Goal: Task Accomplishment & Management: Manage account settings

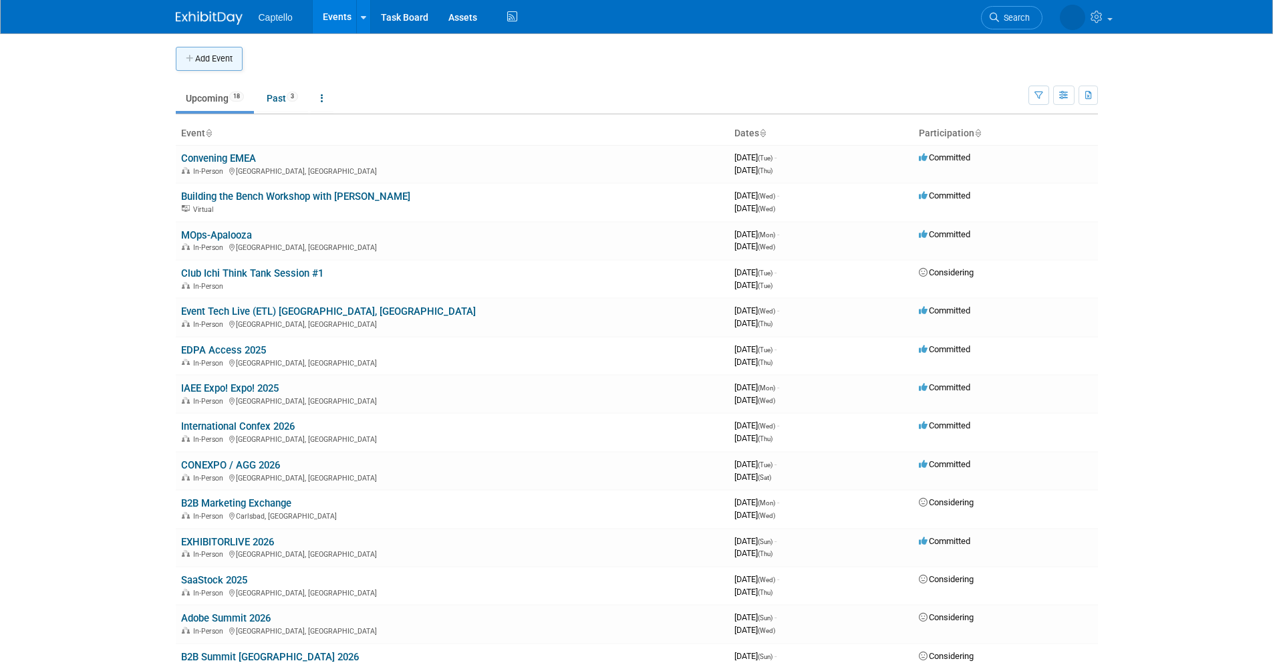
click at [228, 50] on button "Add Event" at bounding box center [209, 59] width 67 height 24
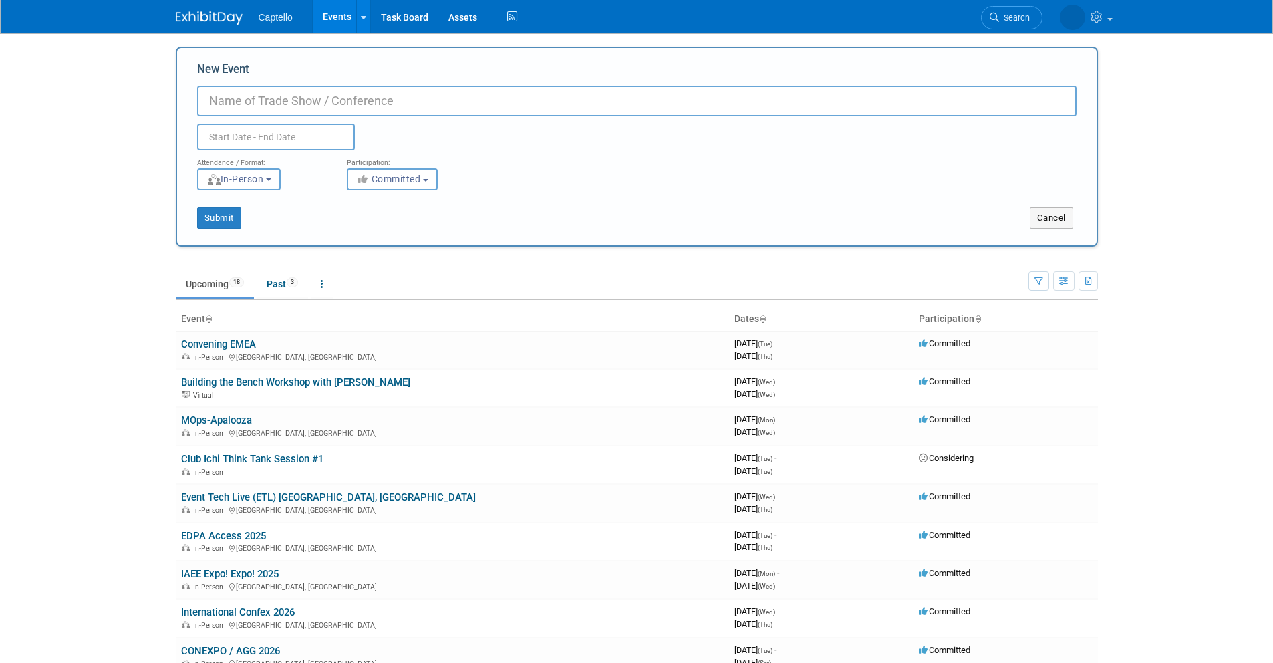
click at [282, 98] on input "New Event" at bounding box center [636, 101] width 879 height 31
type input "IMEX 2026"
click at [1052, 218] on button "Cancel" at bounding box center [1051, 217] width 43 height 21
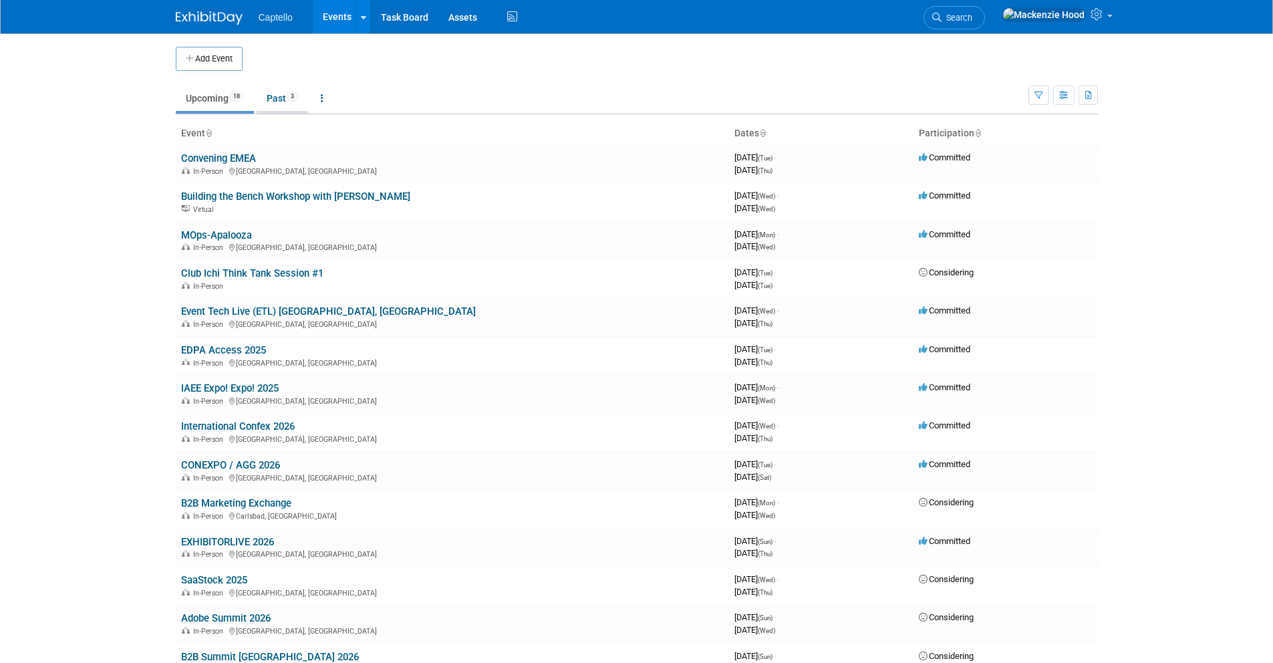
click at [273, 104] on link "Past 3" at bounding box center [282, 98] width 51 height 25
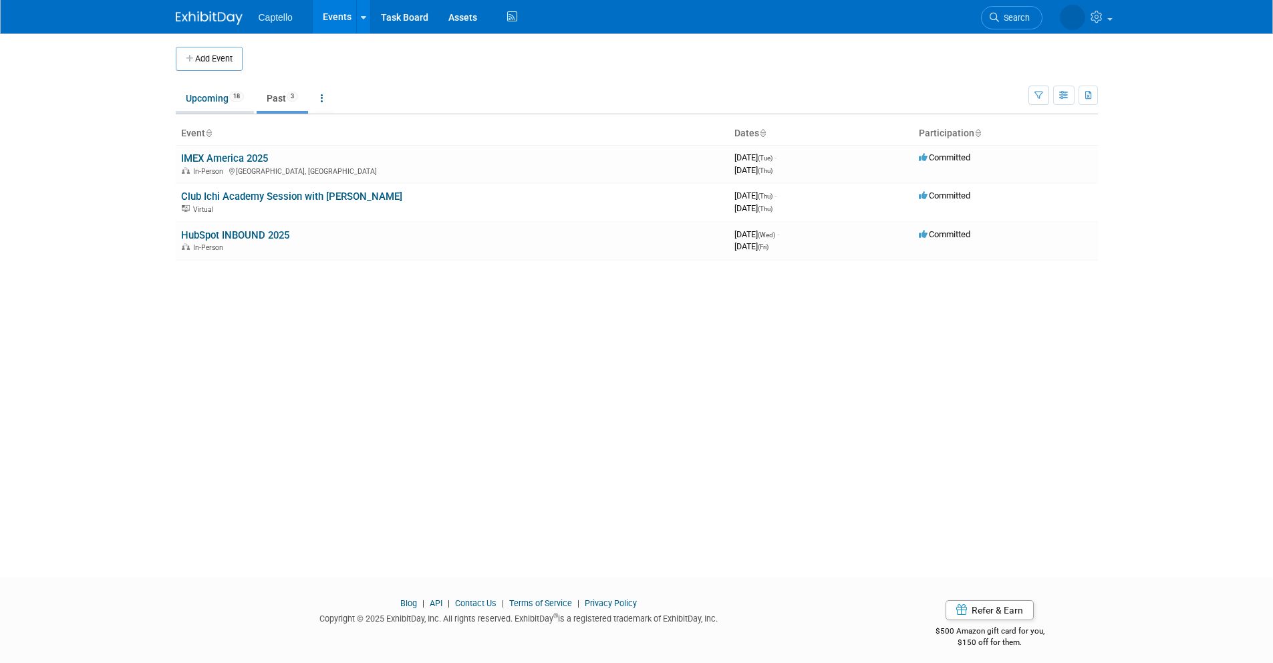
click at [217, 98] on link "Upcoming 18" at bounding box center [215, 98] width 78 height 25
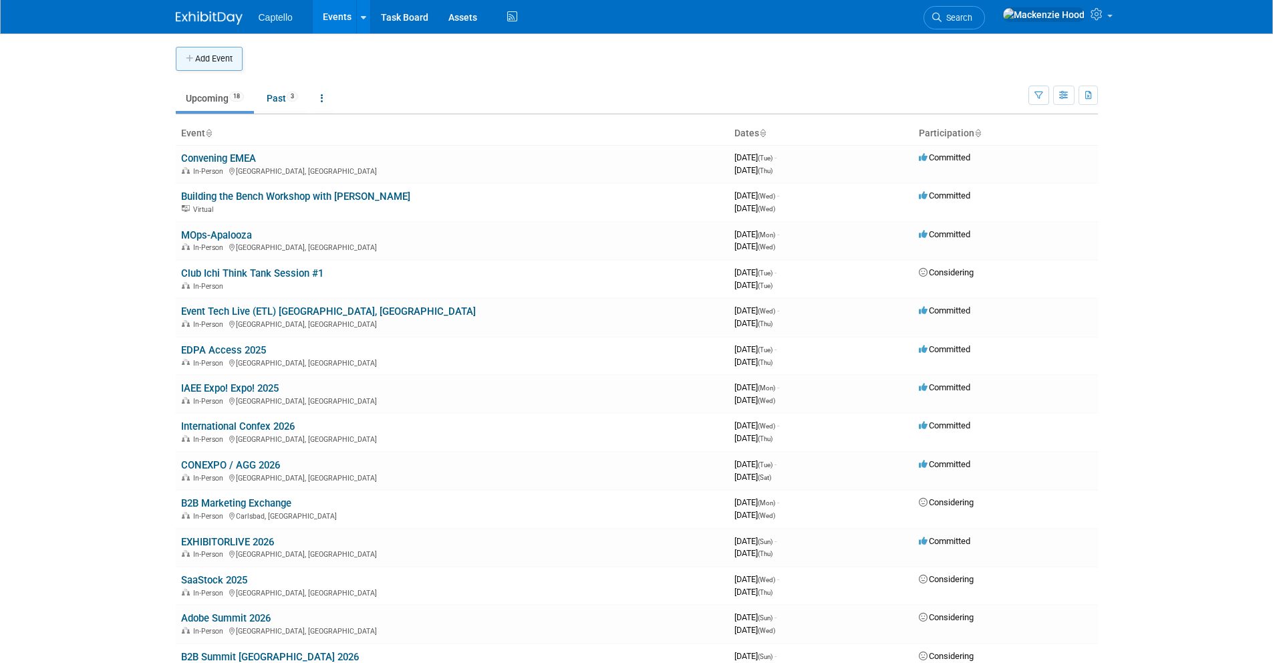
click at [198, 55] on button "Add Event" at bounding box center [209, 59] width 67 height 24
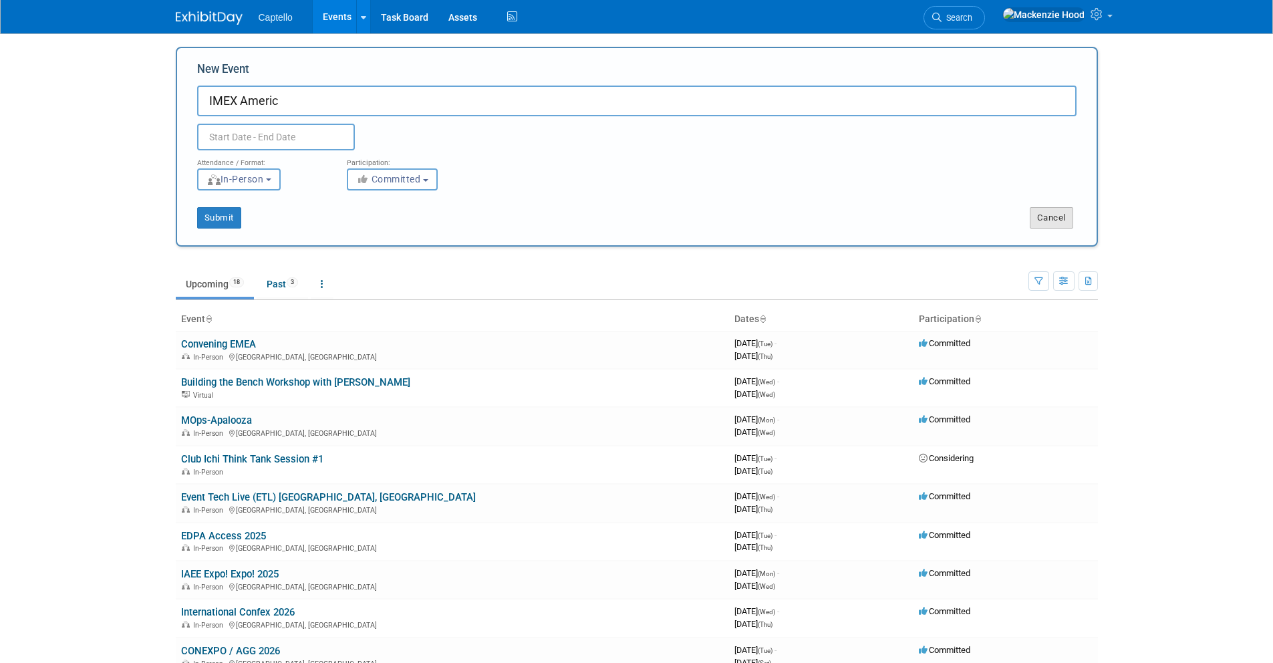
type input "IMEX Americ"
click at [1058, 217] on button "Cancel" at bounding box center [1051, 217] width 43 height 21
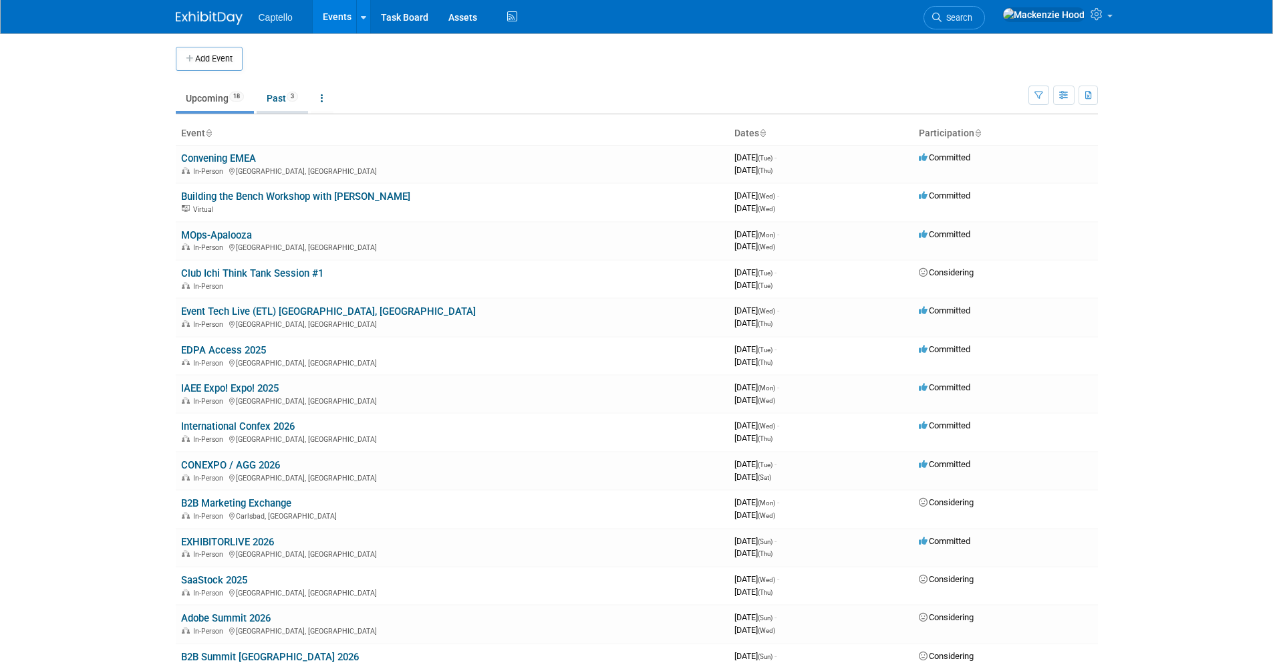
click at [278, 91] on link "Past 3" at bounding box center [282, 98] width 51 height 25
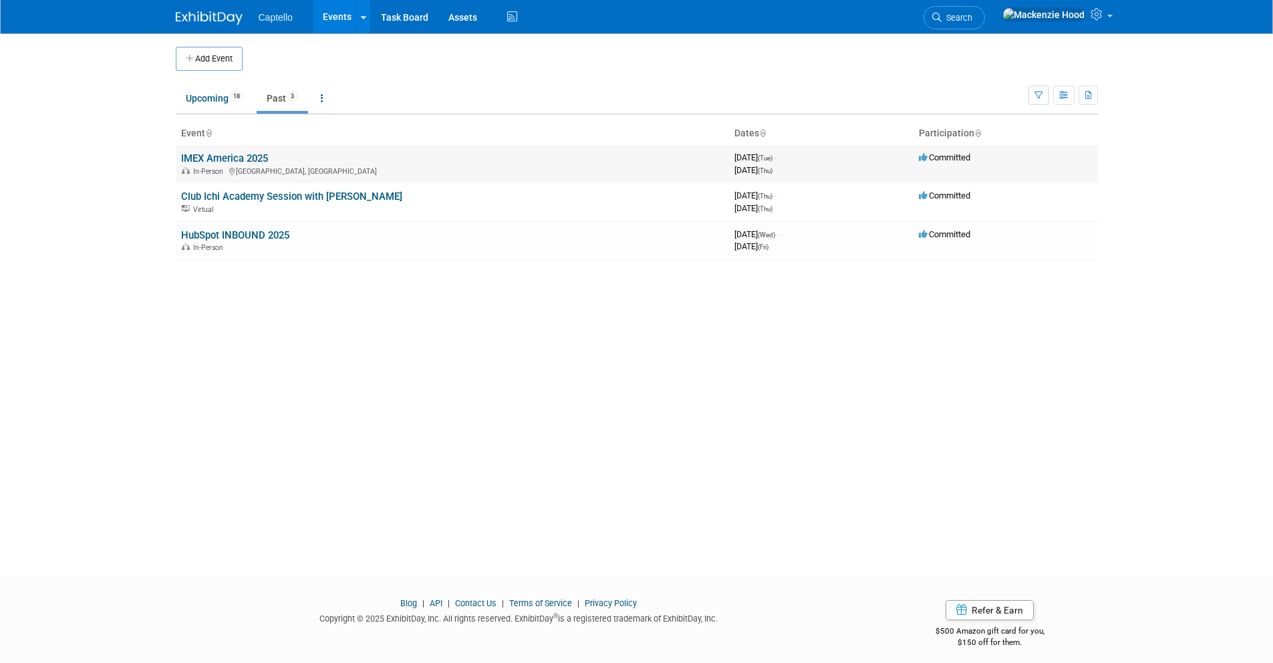
click at [260, 156] on link "IMEX America 2025" at bounding box center [224, 158] width 87 height 12
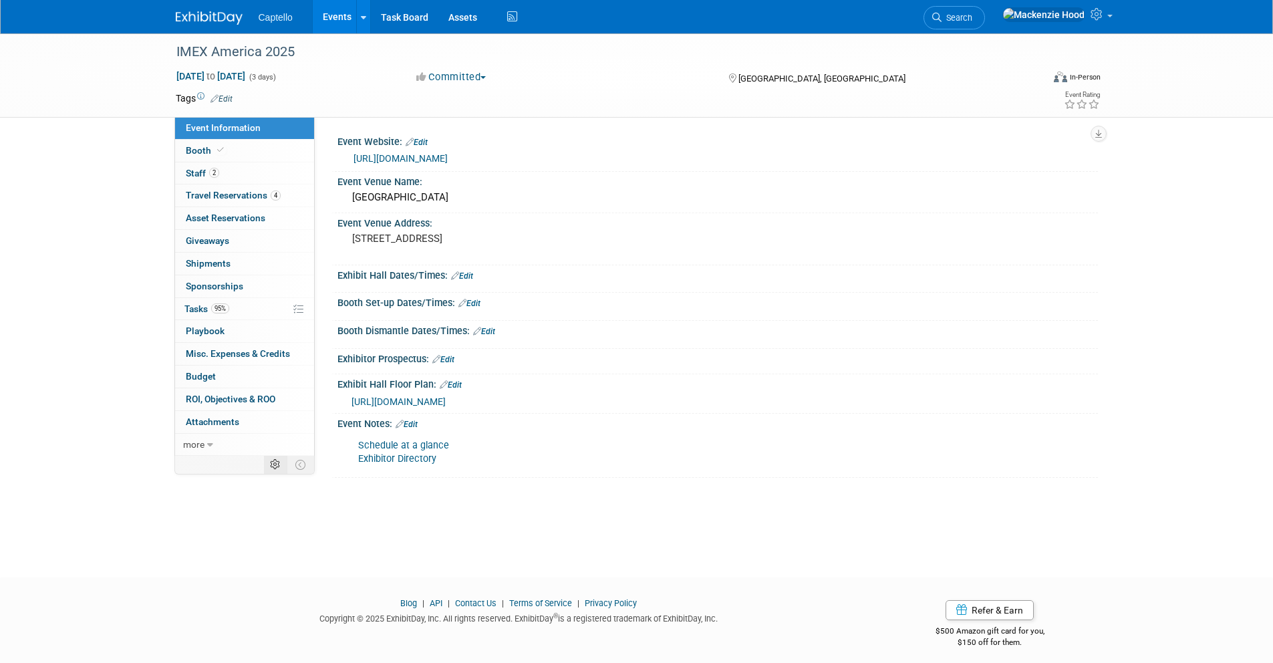
click at [271, 462] on icon at bounding box center [275, 465] width 10 height 10
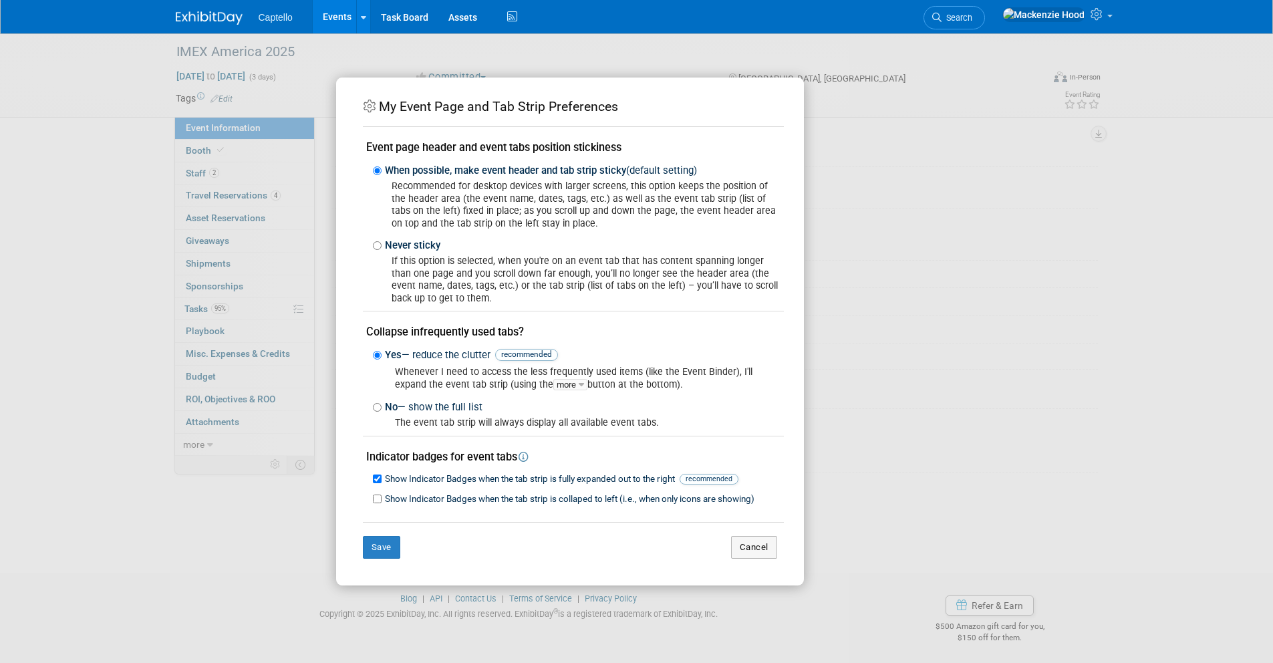
scroll to position [8, 0]
click at [750, 549] on button "Cancel" at bounding box center [754, 547] width 46 height 23
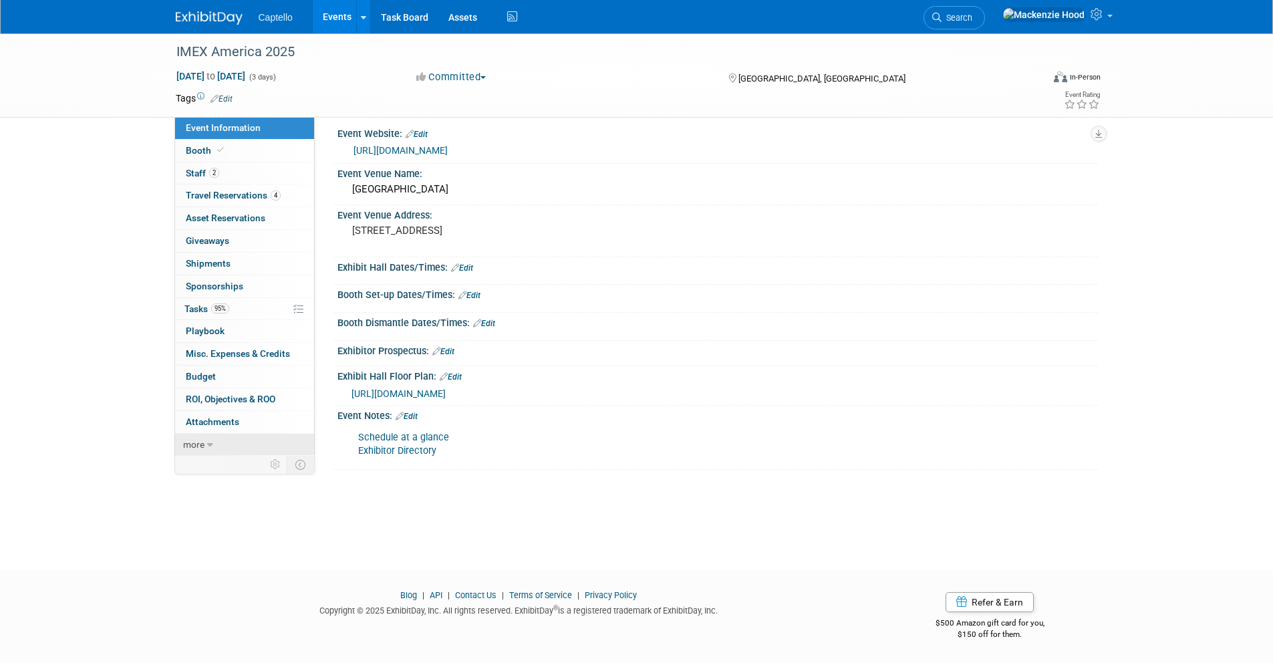
click at [234, 446] on link "more" at bounding box center [244, 445] width 139 height 22
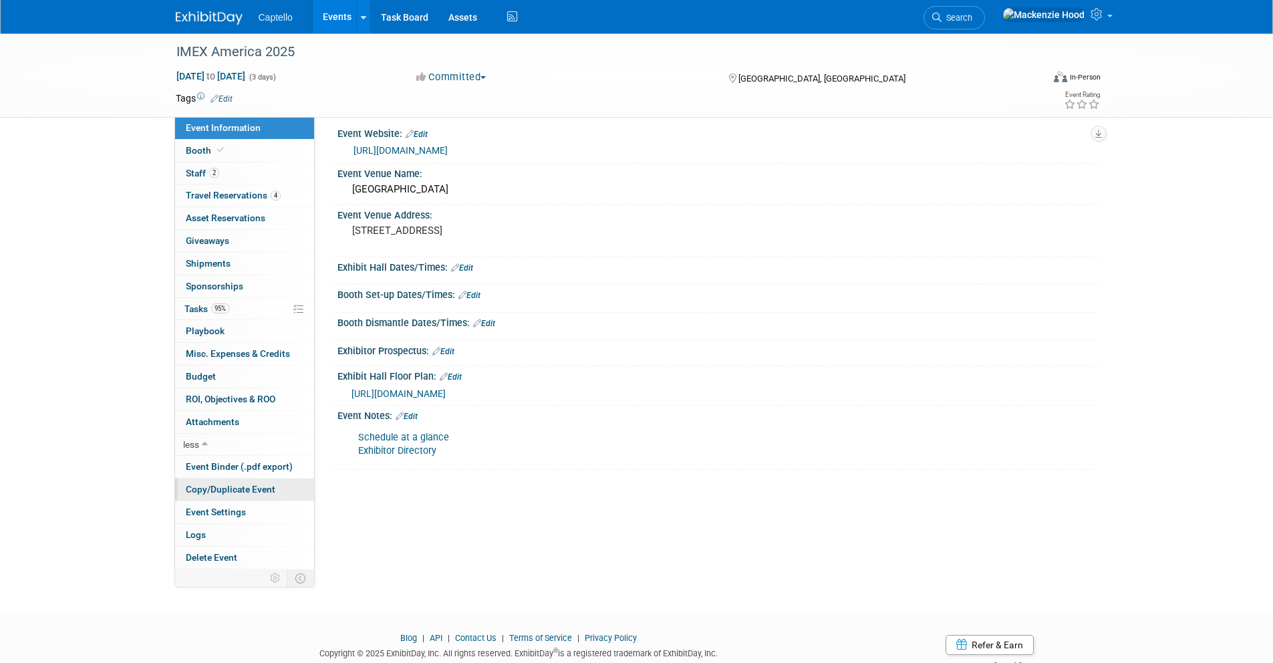
click at [289, 485] on link "Copy/Duplicate Event" at bounding box center [244, 489] width 139 height 22
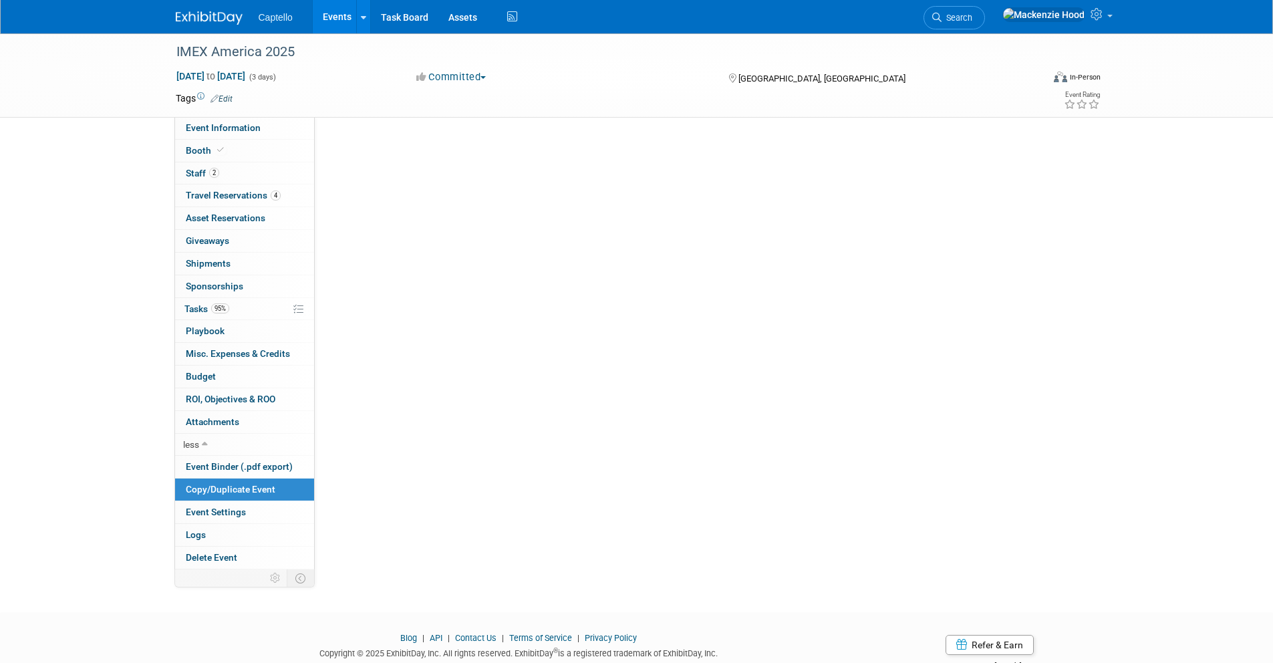
scroll to position [0, 0]
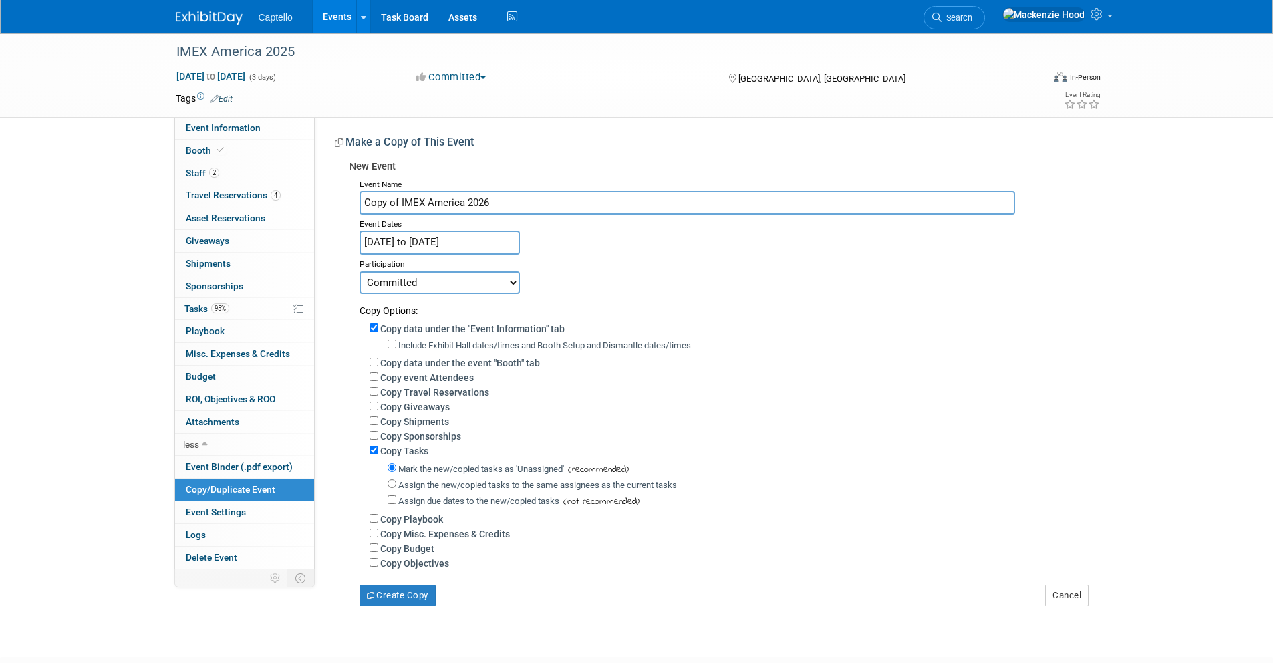
drag, startPoint x: 401, startPoint y: 196, endPoint x: 316, endPoint y: 196, distance: 84.9
click at [316, 196] on div "Event Website: Edit https://imexamerica.com/newfront Event Venue Name: Mandalay…" at bounding box center [706, 361] width 783 height 489
type input "IMEX America 2026"
click at [457, 239] on input "Oct 7, 2025 to Oct 9, 2025" at bounding box center [439, 242] width 160 height 23
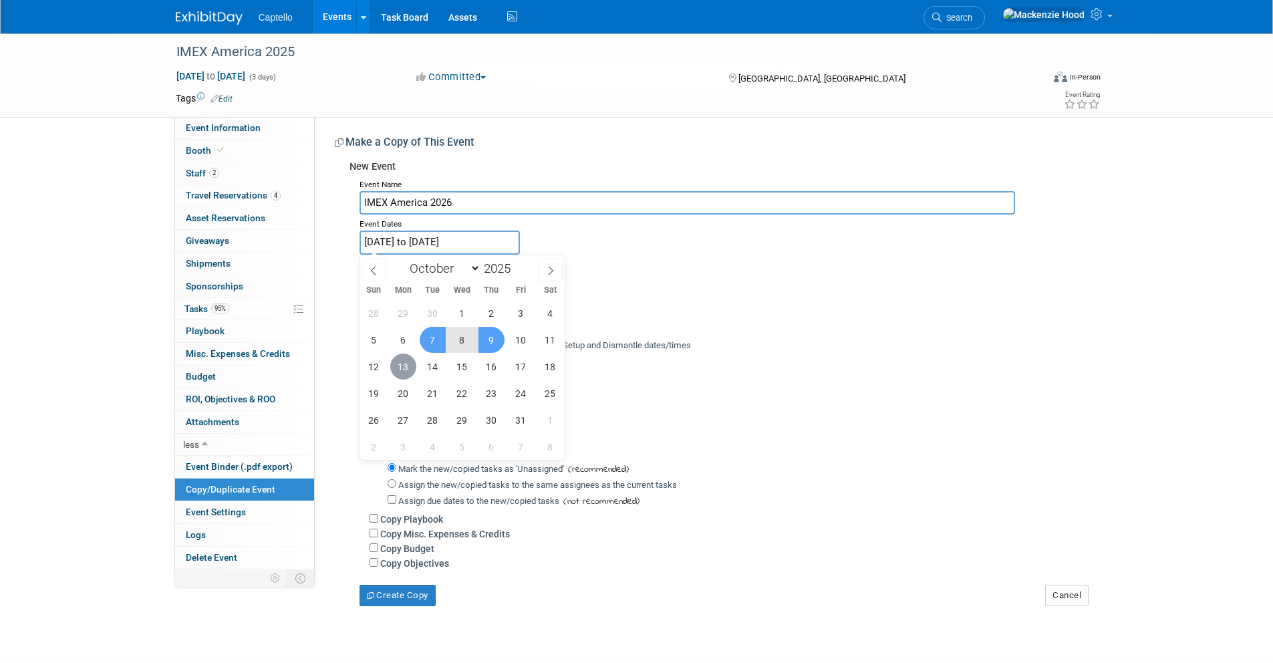
click at [400, 361] on span "13" at bounding box center [403, 366] width 26 height 26
click at [467, 359] on span "15" at bounding box center [462, 366] width 26 height 26
type input "[DATE] to [DATE]"
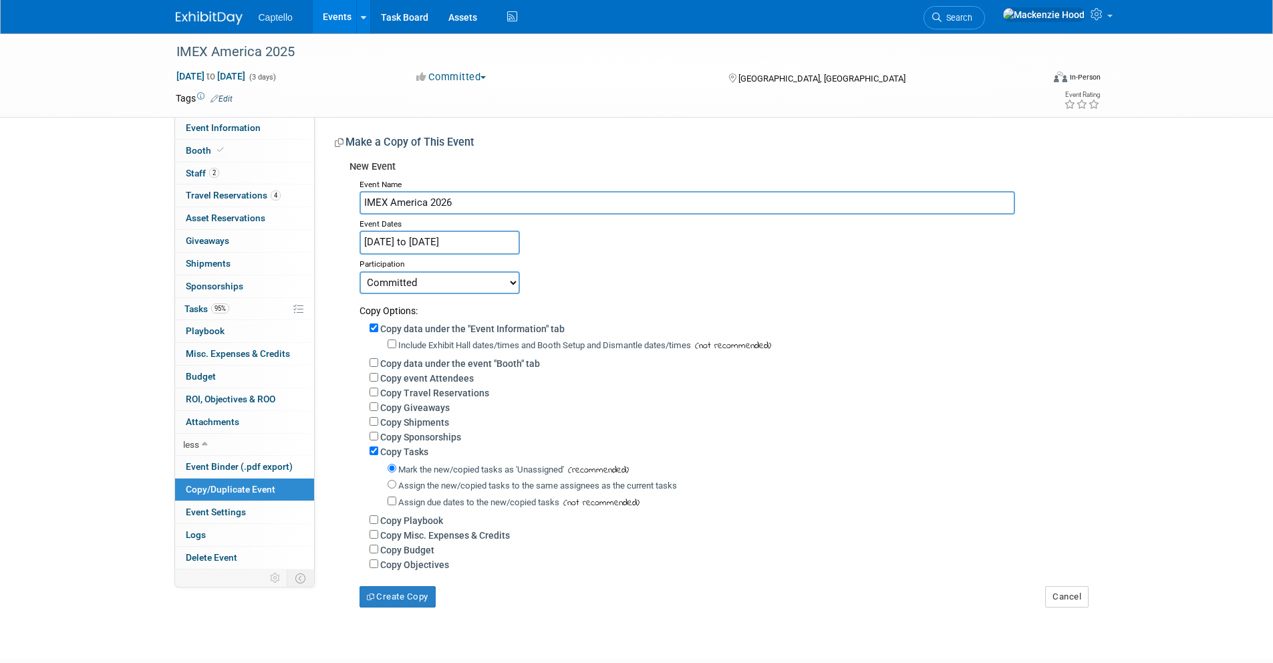
drag, startPoint x: 738, startPoint y: 293, endPoint x: 717, endPoint y: 301, distance: 22.8
click at [738, 294] on div "Copy Options:" at bounding box center [723, 305] width 728 height 23
click at [379, 329] on div "Copy data under the "Event Information" tab" at bounding box center [728, 328] width 718 height 15
click at [375, 329] on input "Copy data under the "Event Information" tab" at bounding box center [373, 327] width 9 height 9
checkbox input "false"
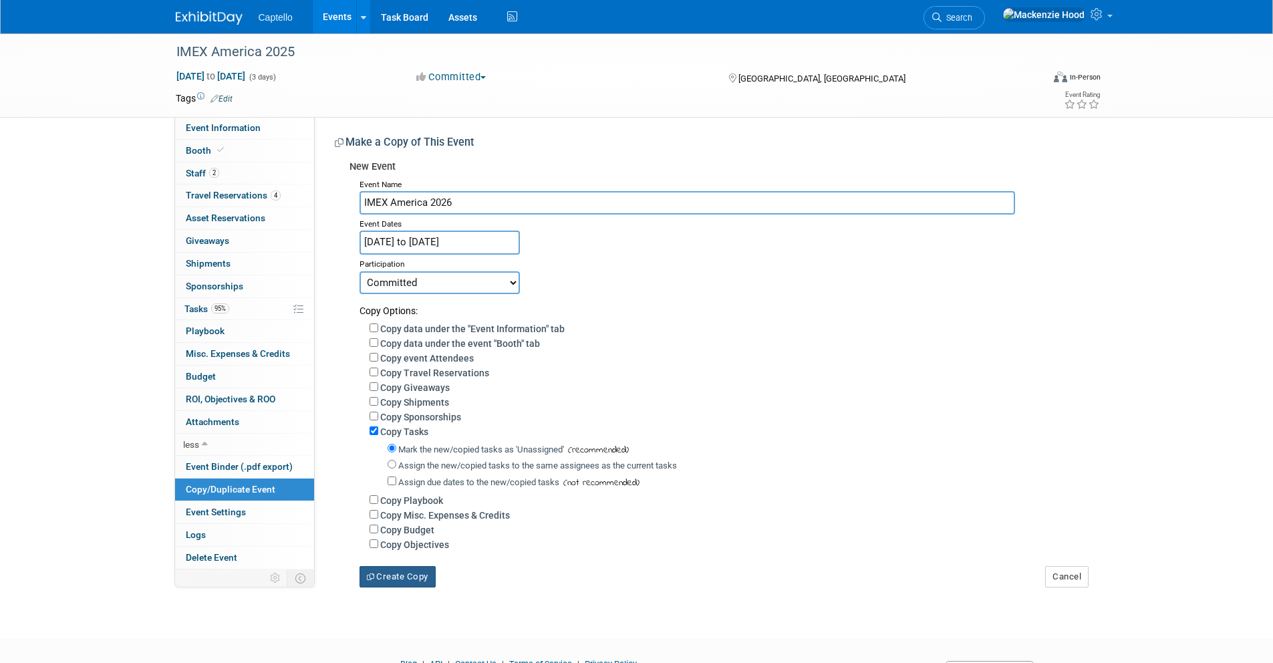
click at [426, 575] on button "Create Copy" at bounding box center [397, 576] width 76 height 21
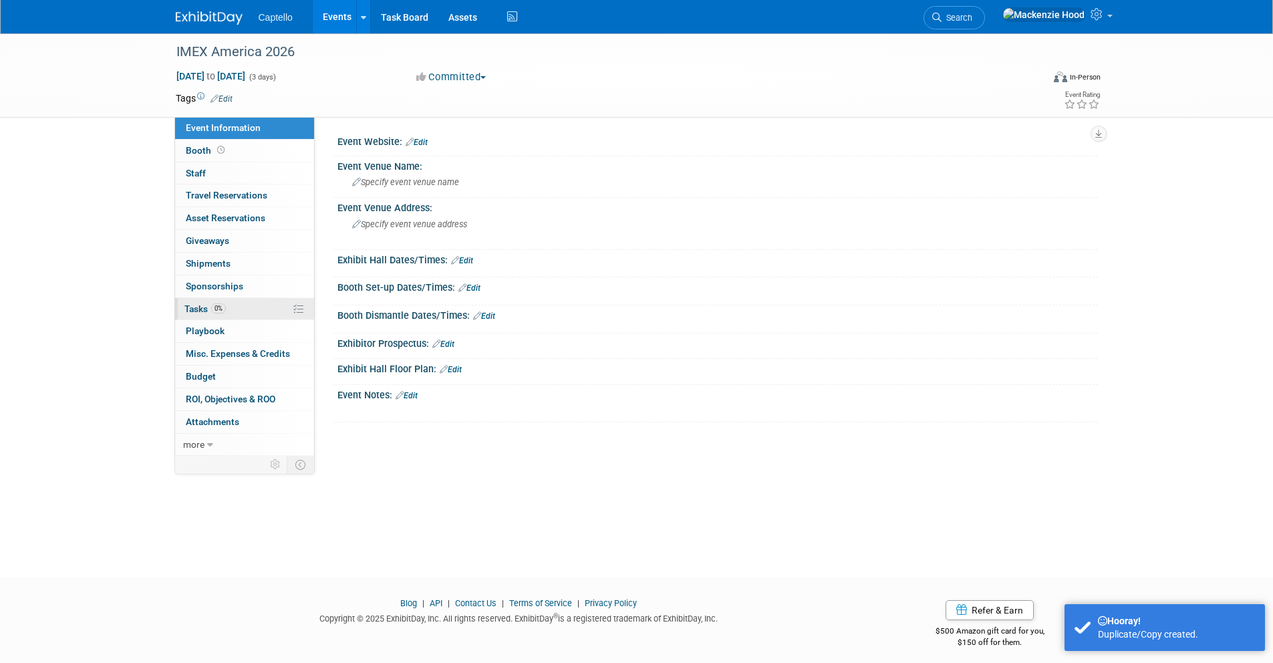
click at [247, 301] on link "0% Tasks 0%" at bounding box center [244, 309] width 139 height 22
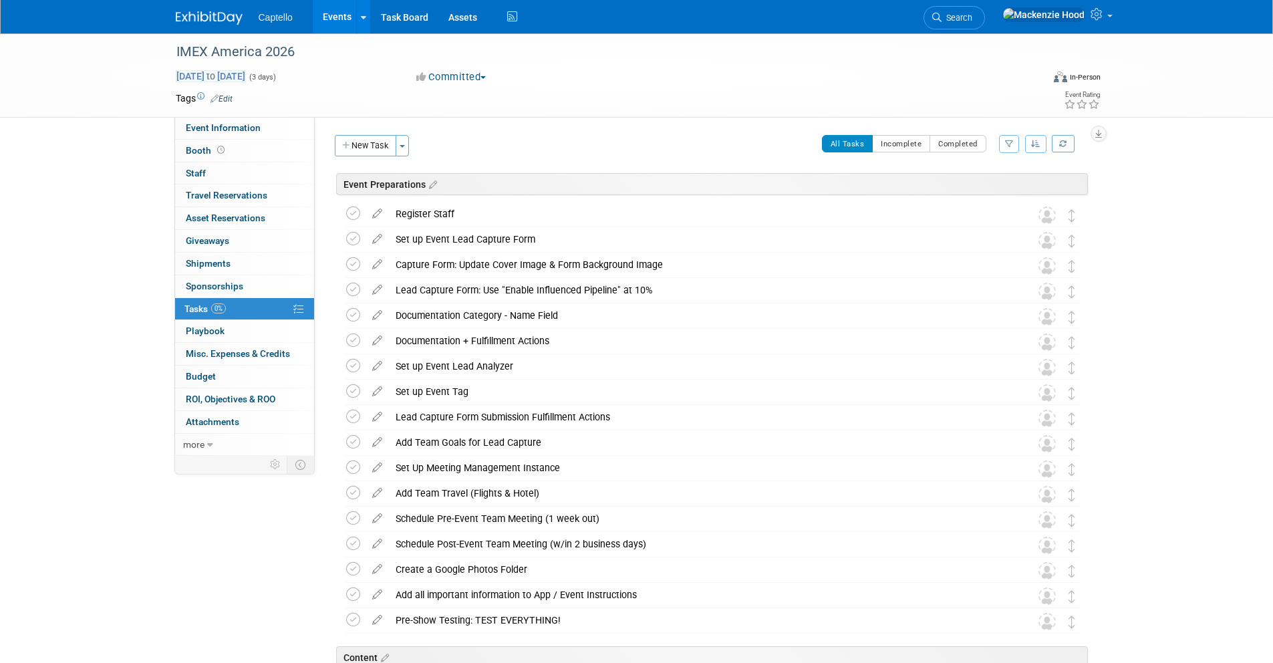
click at [246, 77] on span "[DATE] to [DATE]" at bounding box center [211, 76] width 70 height 12
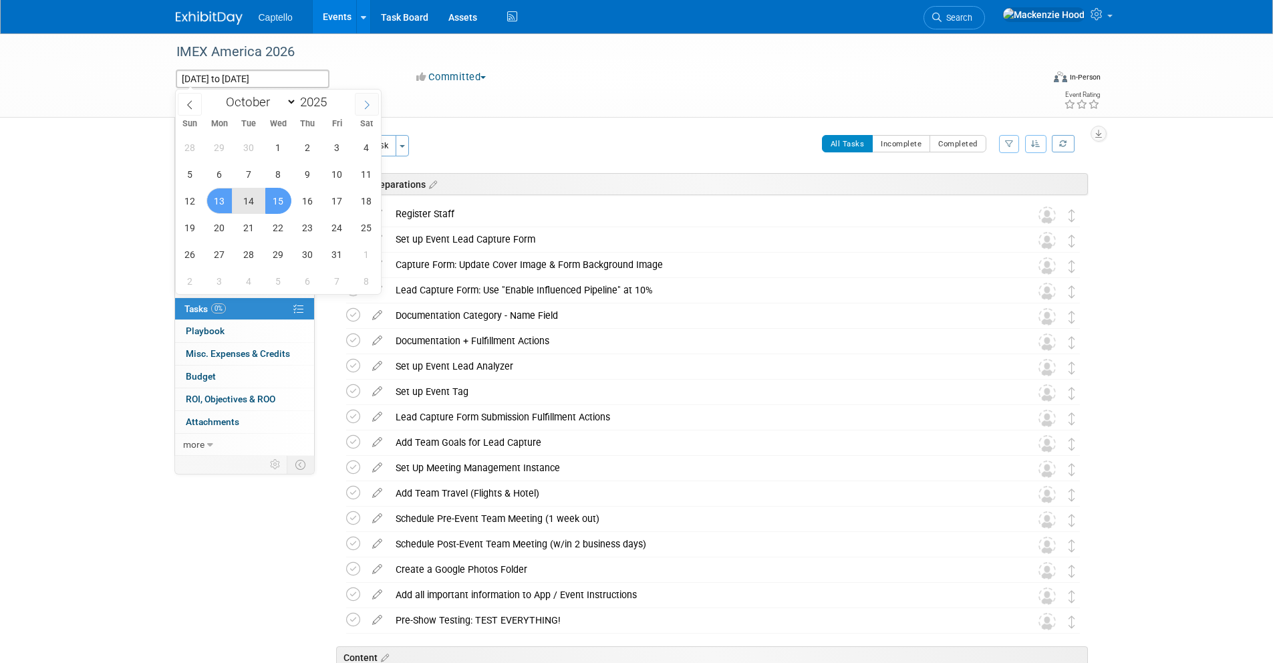
click at [359, 98] on span at bounding box center [367, 104] width 24 height 23
click at [359, 99] on span at bounding box center [367, 104] width 24 height 23
select select "11"
click at [359, 99] on span at bounding box center [367, 104] width 24 height 23
type input "2026"
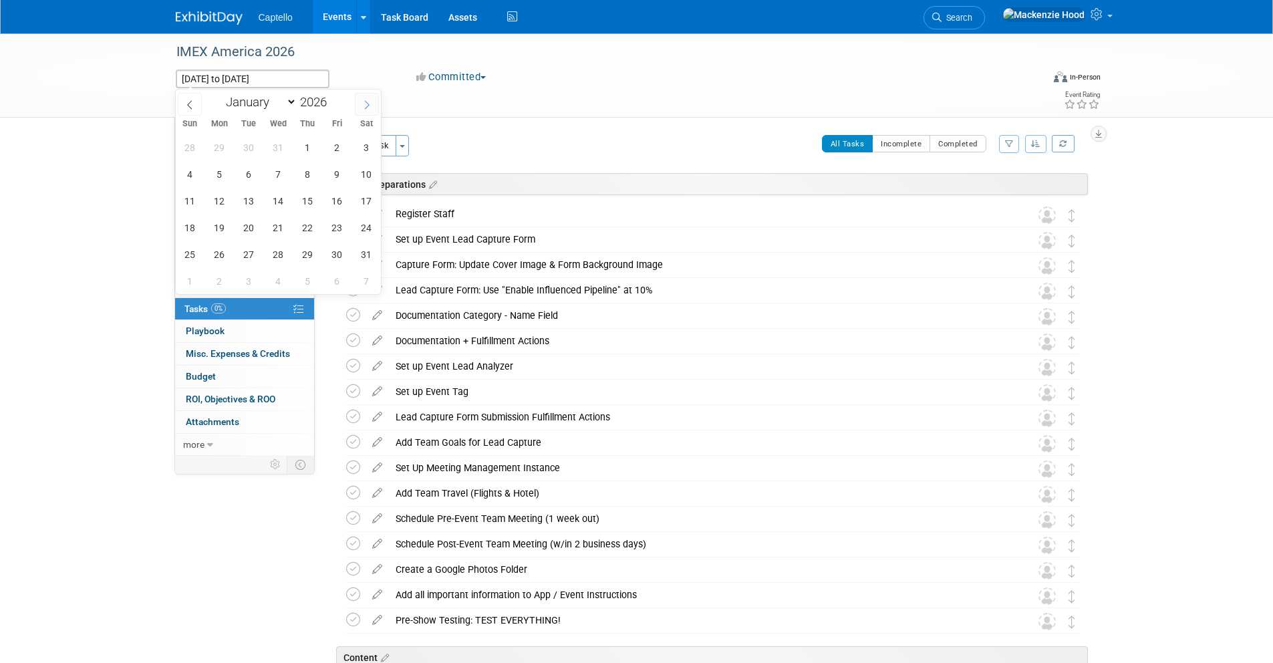
click at [359, 99] on span at bounding box center [367, 104] width 24 height 23
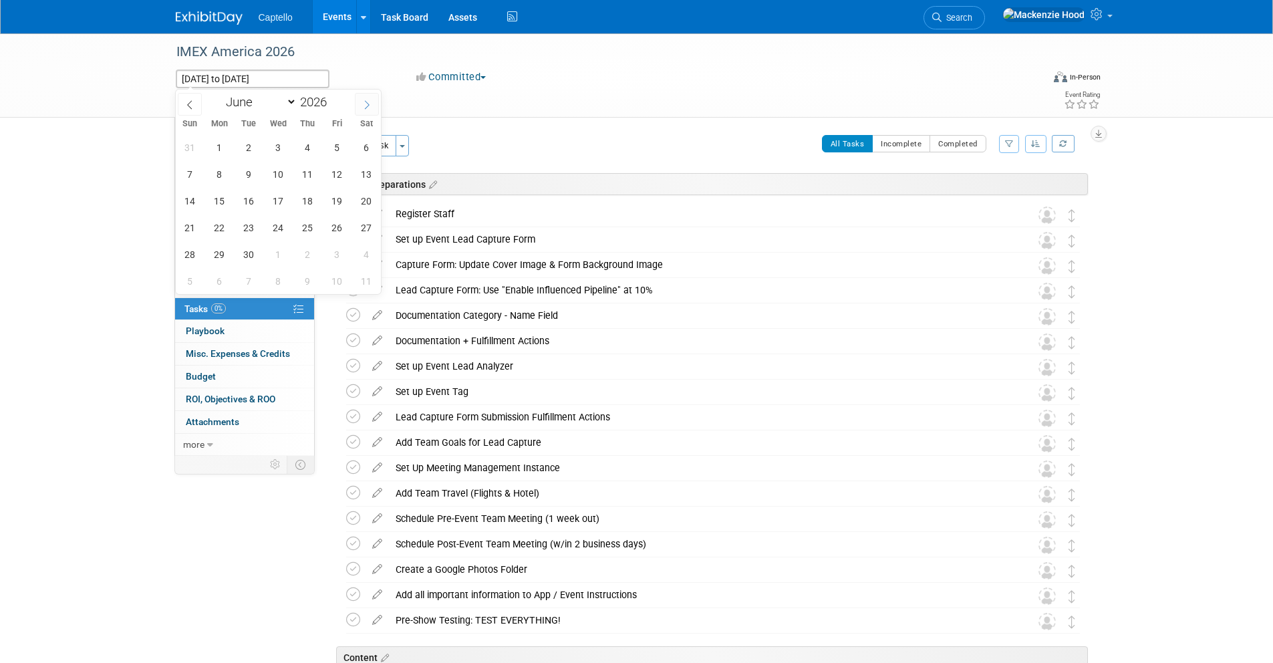
click at [359, 99] on span at bounding box center [367, 104] width 24 height 23
select select "9"
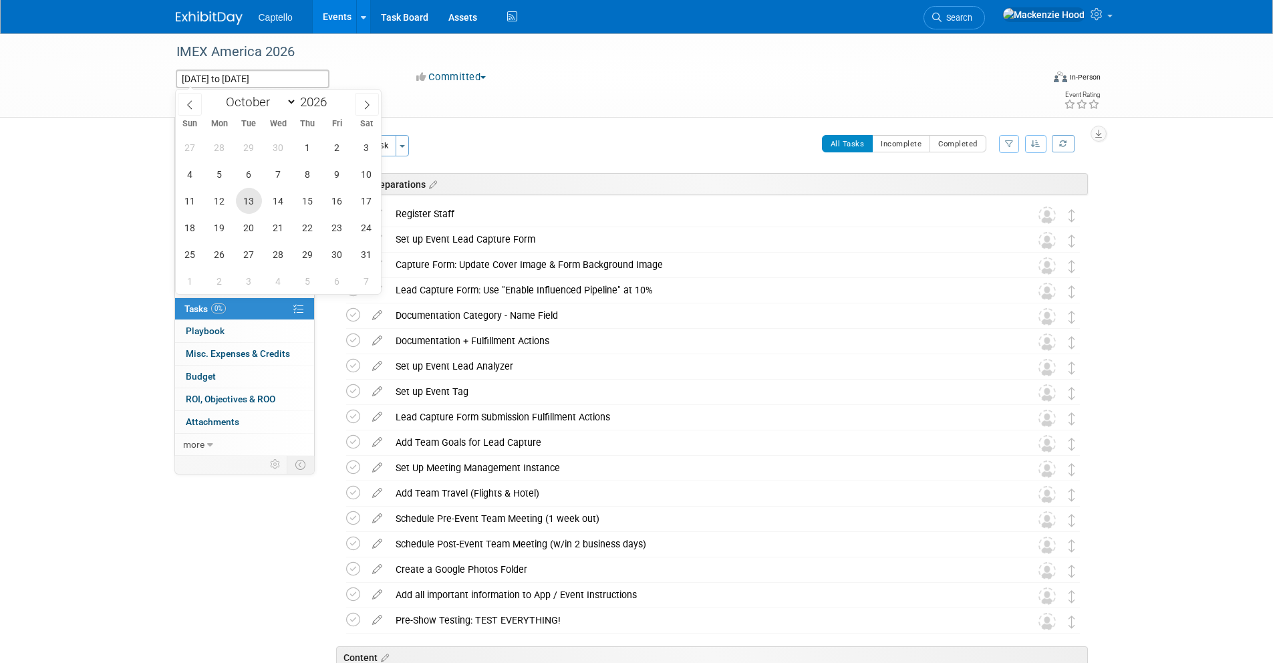
click at [247, 194] on span "13" at bounding box center [249, 201] width 26 height 26
type input "[DATE]"
click at [302, 193] on span "15" at bounding box center [308, 201] width 26 height 26
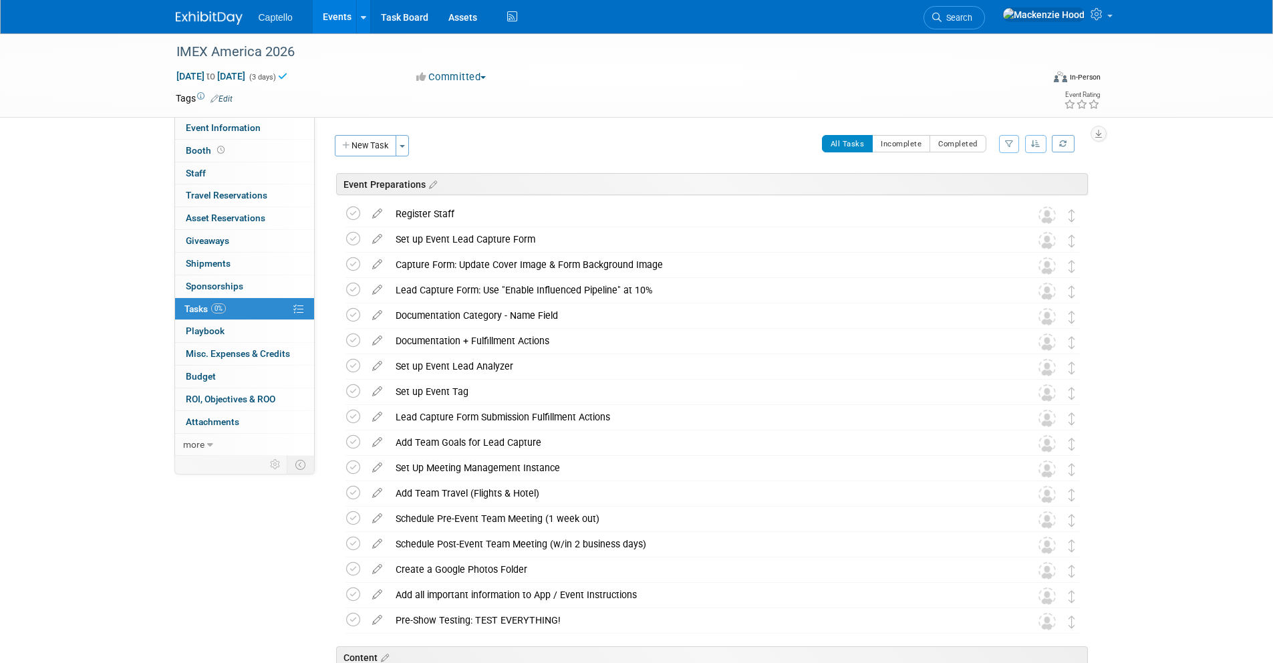
click at [115, 58] on div "IMEX America 2026 [DATE] to [DATE] (3 days) [DATE] to [DATE] Committed Committe…" at bounding box center [636, 75] width 1273 height 84
click at [259, 146] on link "Booth" at bounding box center [244, 151] width 139 height 22
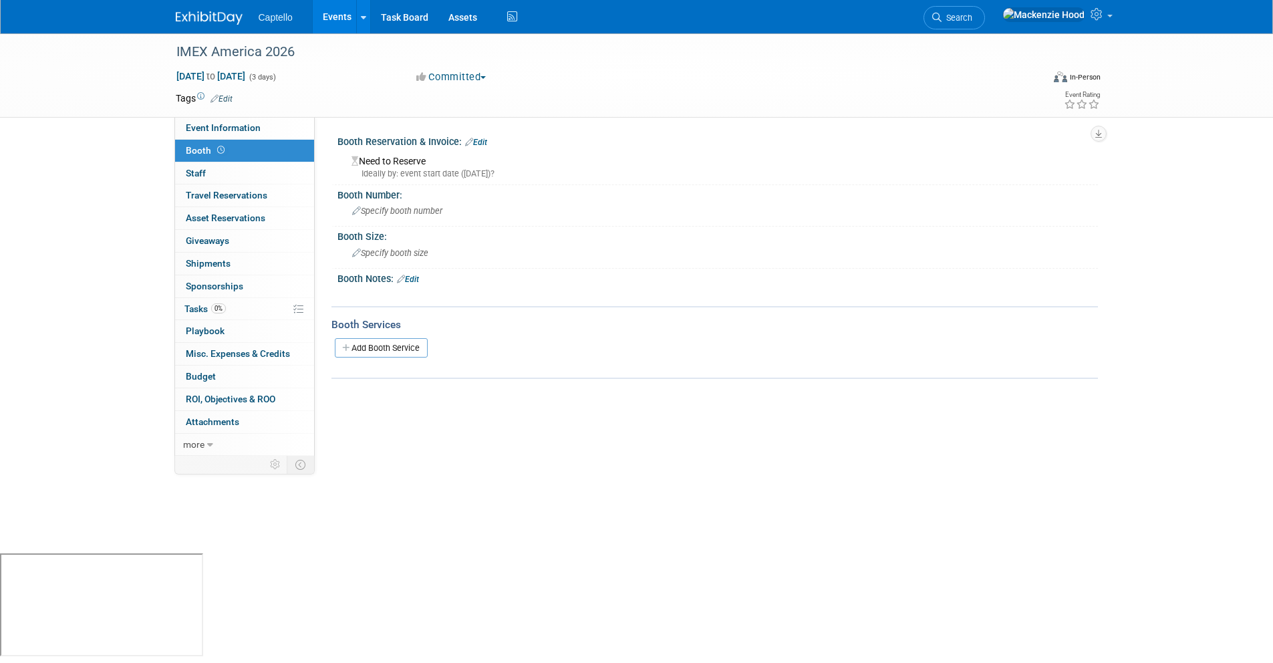
click at [480, 140] on link "Edit" at bounding box center [476, 142] width 22 height 9
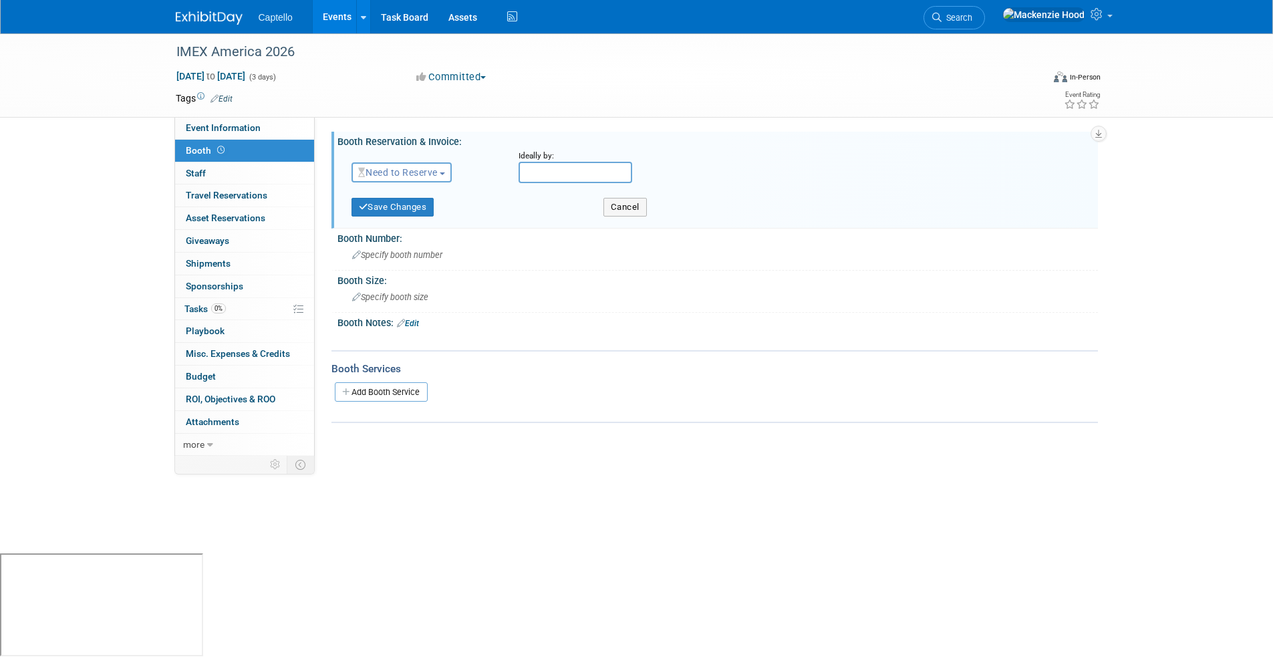
click at [438, 170] on span "Need to Reserve" at bounding box center [398, 172] width 80 height 11
click at [629, 202] on button "Cancel" at bounding box center [624, 207] width 43 height 19
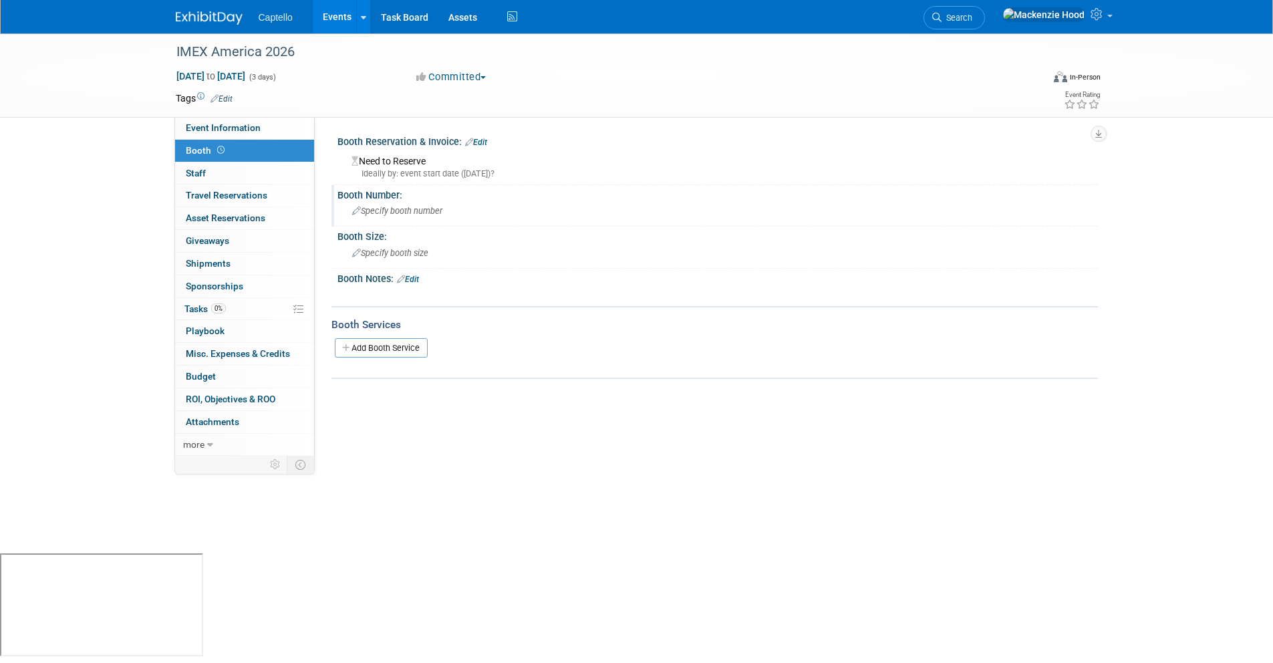
click at [619, 209] on div "Specify booth number" at bounding box center [717, 210] width 740 height 21
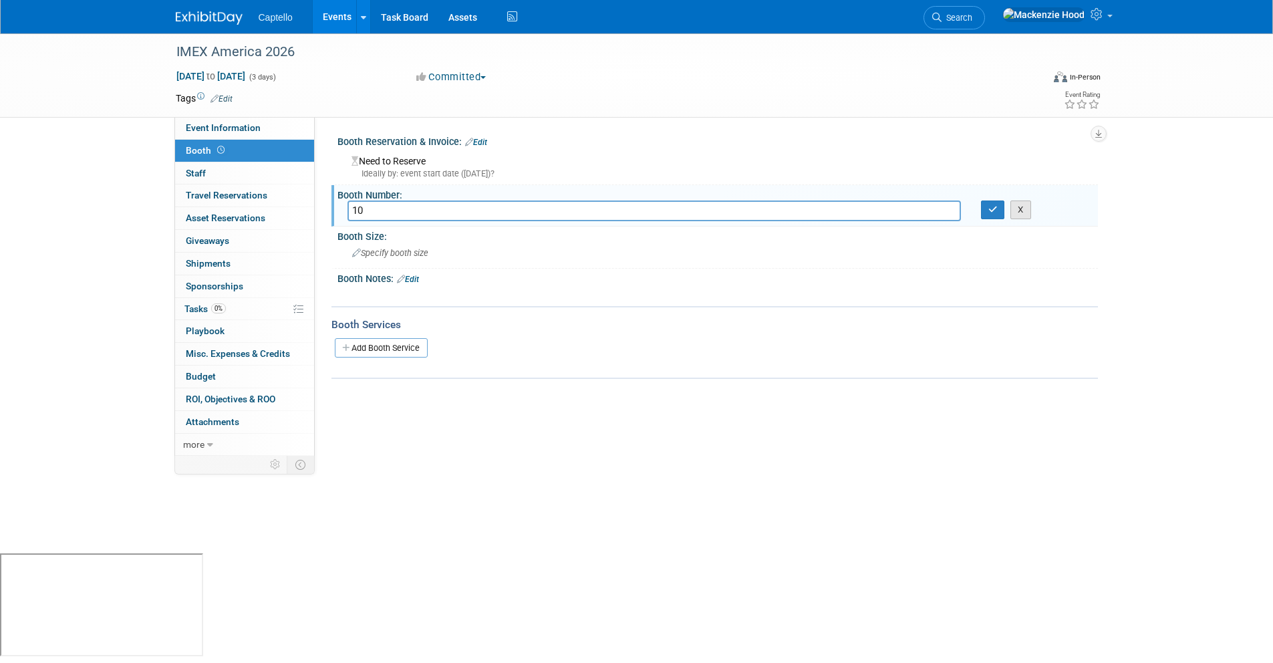
type input "1"
type input "10x10"
click at [998, 205] on button "button" at bounding box center [993, 209] width 24 height 19
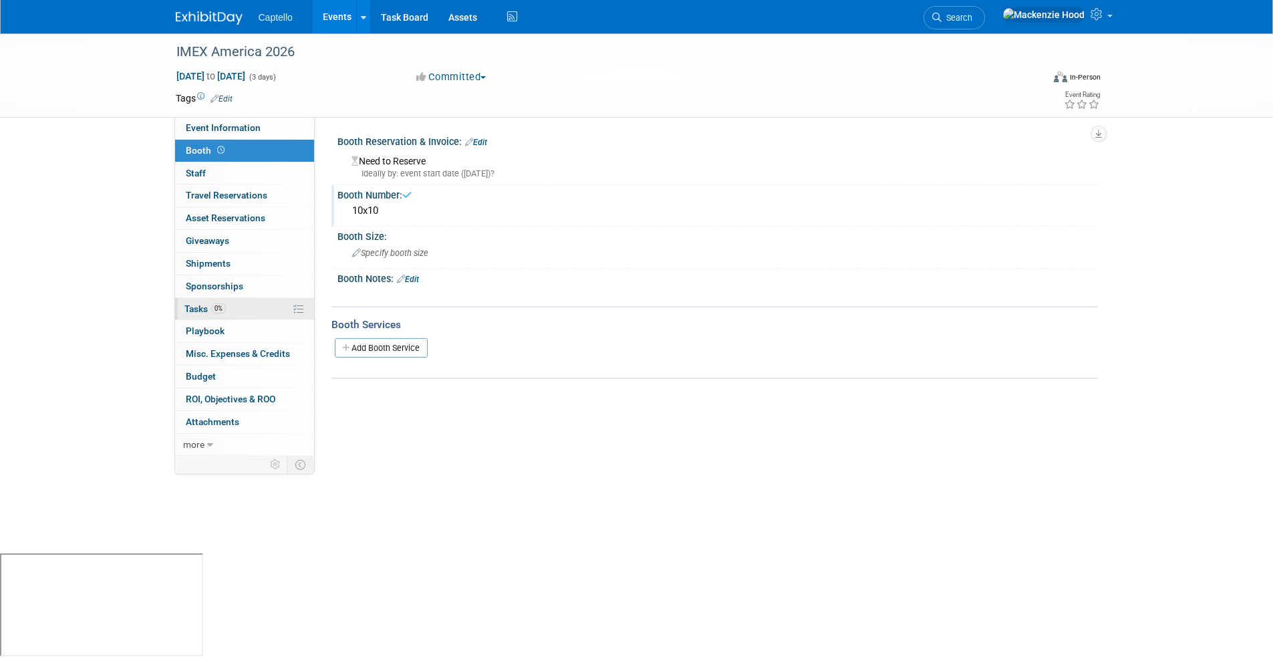
click at [265, 311] on link "0% Tasks 0%" at bounding box center [244, 309] width 139 height 22
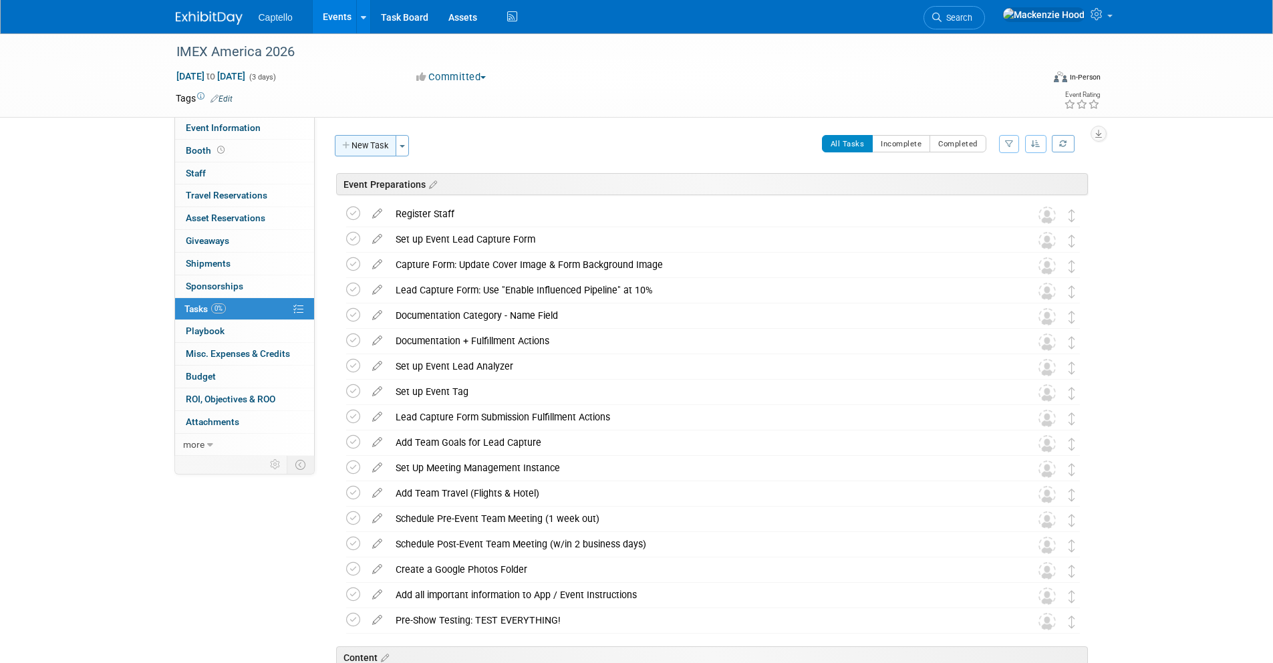
click at [343, 140] on button "New Task" at bounding box center [365, 145] width 61 height 21
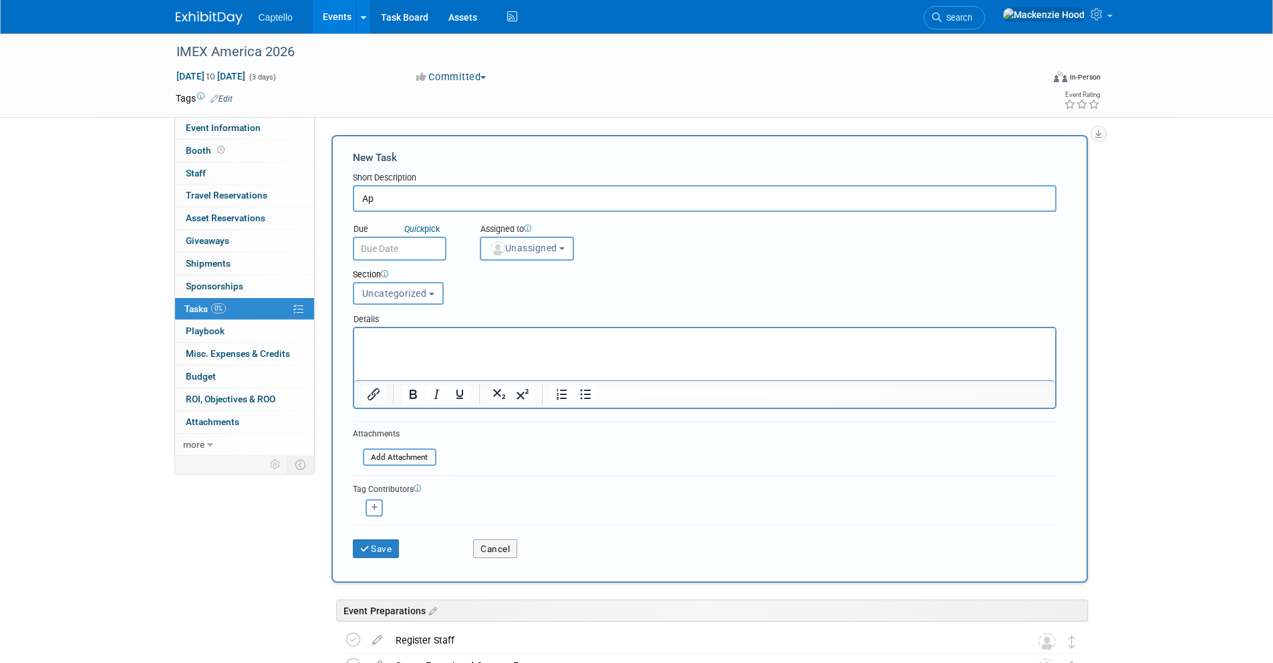
type input "A"
type input "Register to Speak"
drag, startPoint x: 436, startPoint y: 197, endPoint x: 337, endPoint y: 194, distance: 99.6
click at [337, 194] on div "New Task Short Description Register to Speak Due Quick pick Unassigned (me) X 1" at bounding box center [709, 359] width 756 height 448
type input "R"
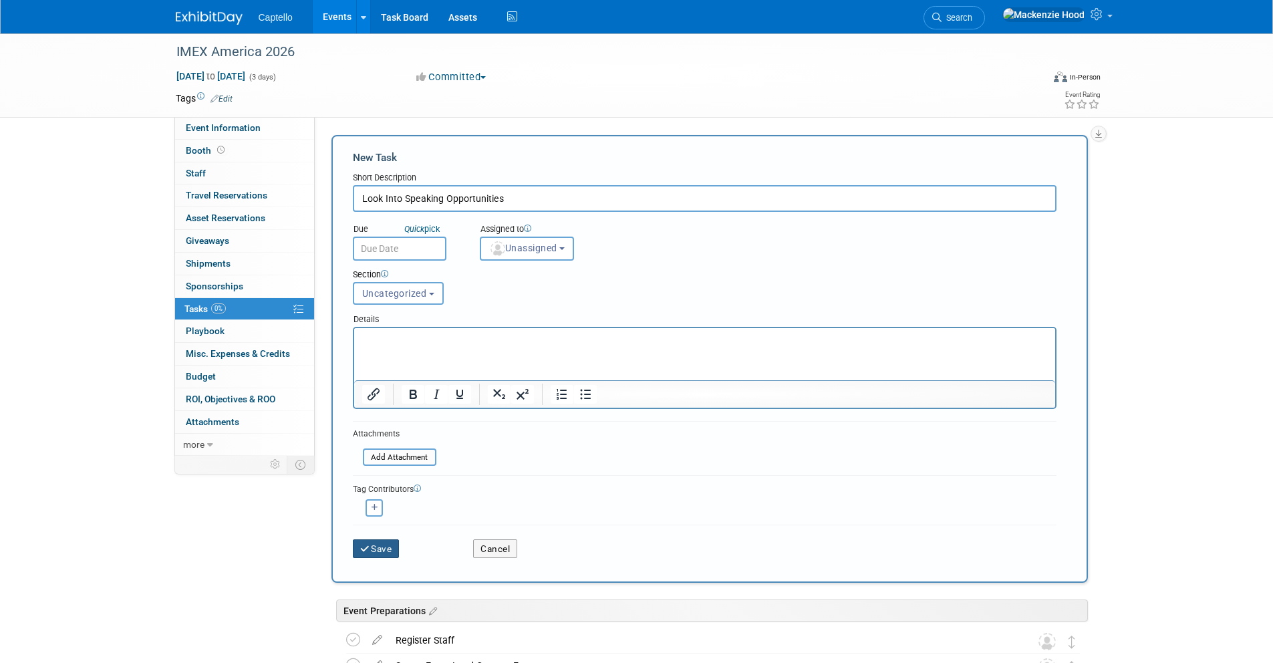
type input "Look Into Speaking Opportunities"
click at [371, 549] on button "Save" at bounding box center [376, 548] width 47 height 19
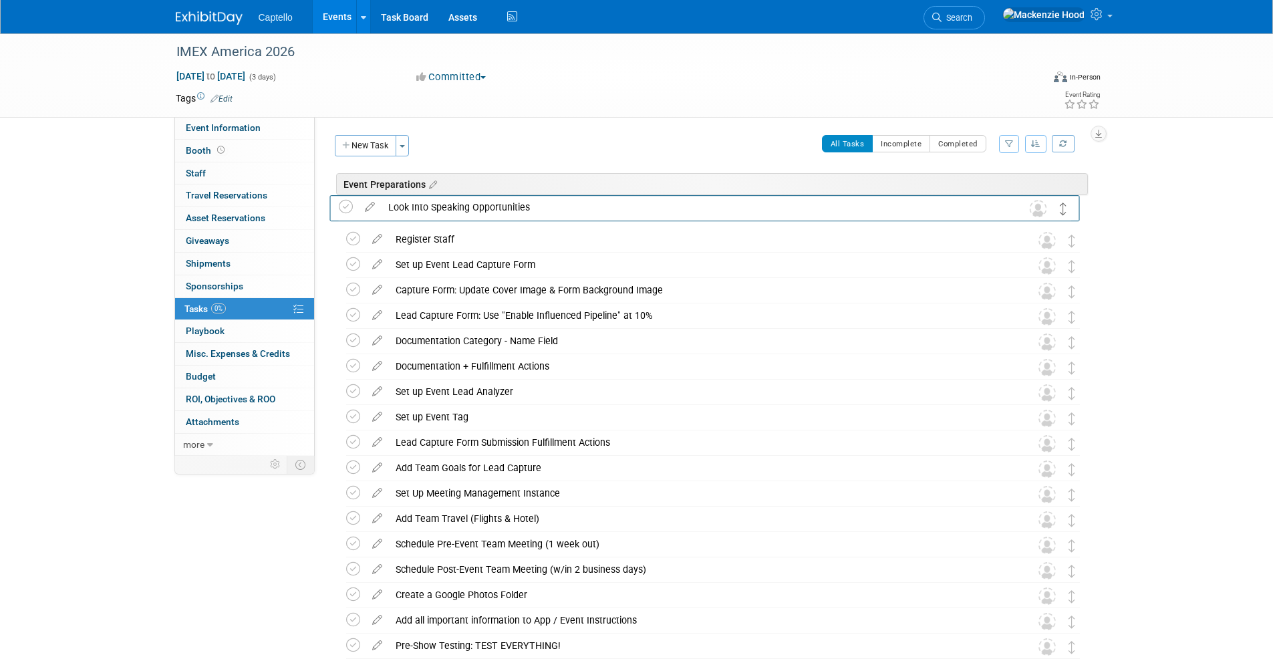
drag, startPoint x: 1069, startPoint y: 565, endPoint x: 1062, endPoint y: 204, distance: 360.9
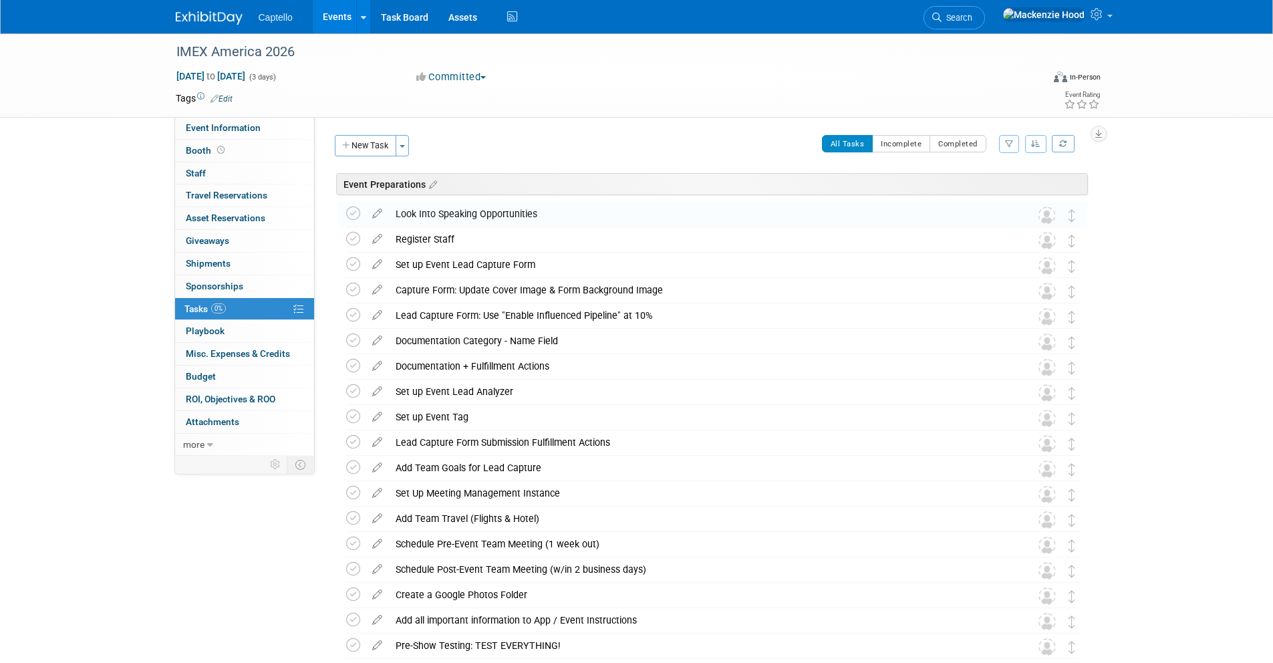
click at [1158, 173] on div "IMEX America 2026 [DATE] to [DATE] (3 days) [DATE] to [DATE] Committed Committe…" at bounding box center [636, 474] width 1273 height 883
